Goal: Navigation & Orientation: Understand site structure

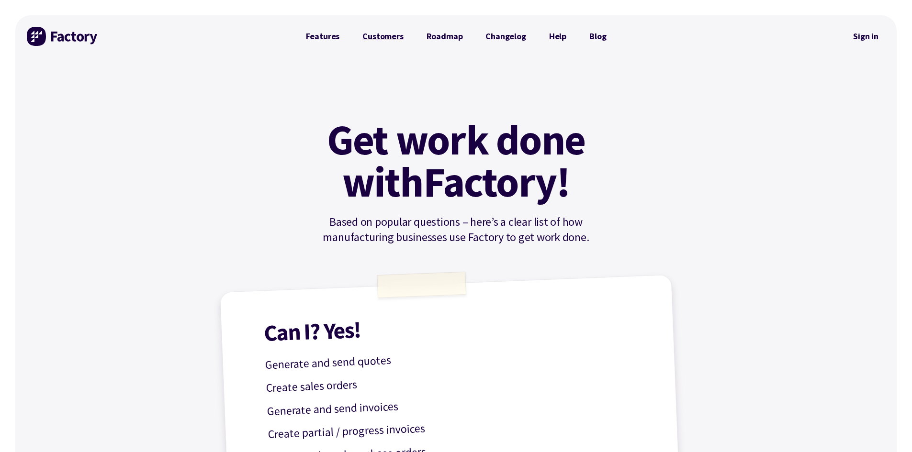
click at [399, 32] on link "Customers" at bounding box center [383, 36] width 64 height 19
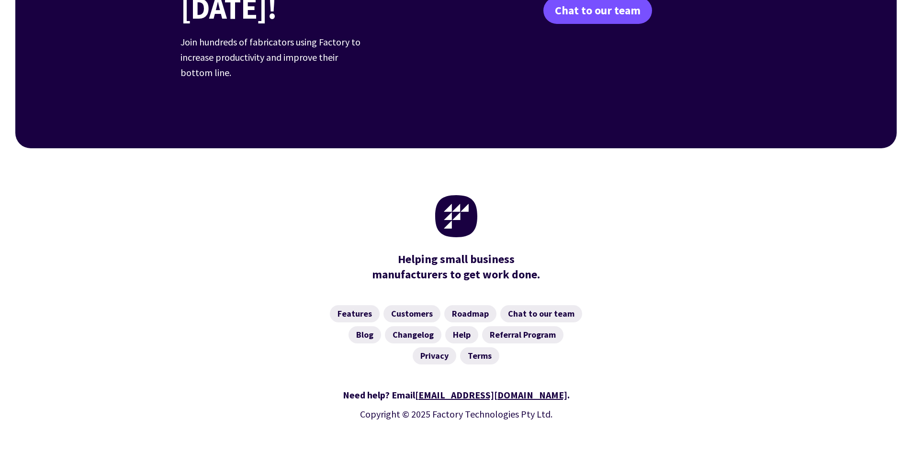
scroll to position [1366, 0]
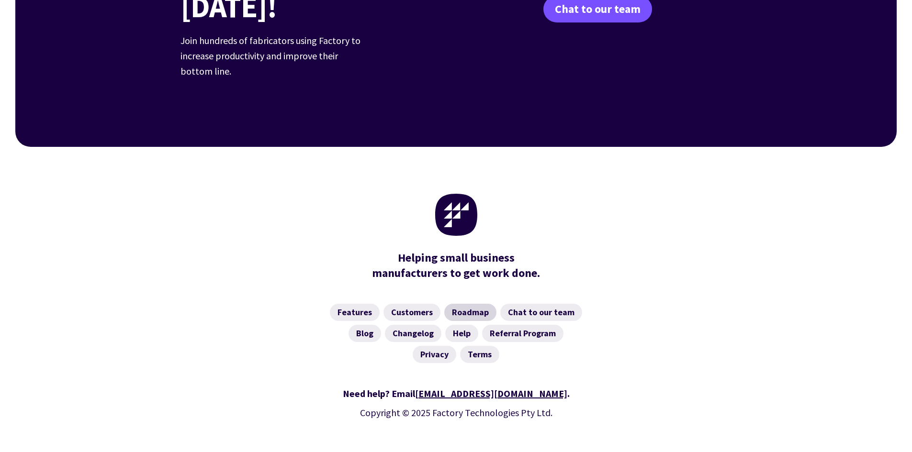
click at [473, 304] on link "Roadmap" at bounding box center [470, 312] width 52 height 17
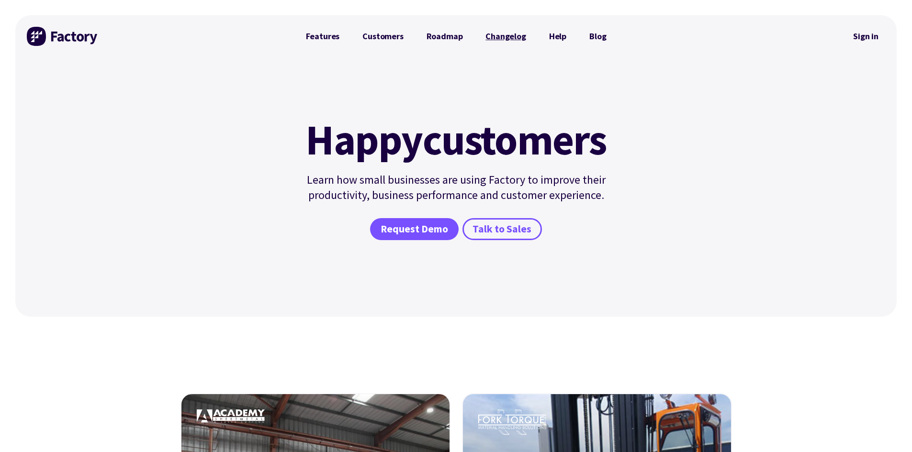
click at [498, 43] on link "Changelog" at bounding box center [505, 36] width 63 height 19
